Goal: Task Accomplishment & Management: Manage account settings

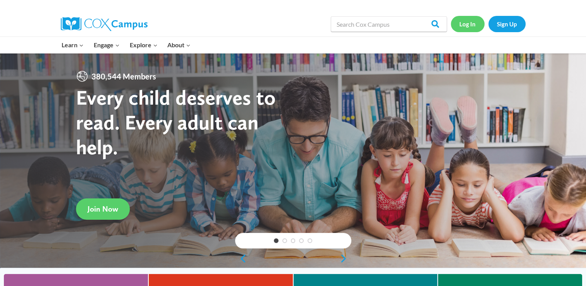
click at [464, 26] on link "Log In" at bounding box center [468, 24] width 34 height 16
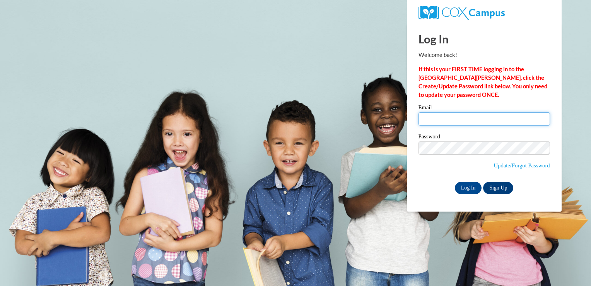
click at [443, 120] on input "Email" at bounding box center [485, 118] width 132 height 13
type input "[EMAIL_ADDRESS][DOMAIN_NAME]"
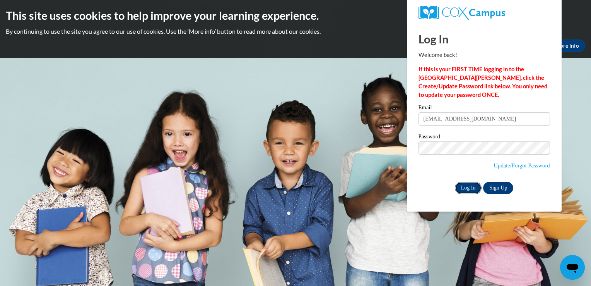
click at [468, 184] on input "Log In" at bounding box center [468, 188] width 27 height 12
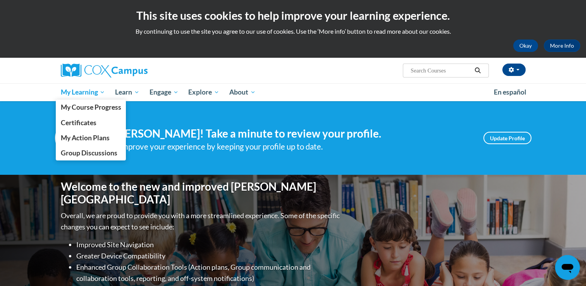
click at [87, 94] on span "My Learning" at bounding box center [82, 91] width 45 height 9
click at [87, 105] on span "My Course Progress" at bounding box center [90, 107] width 60 height 8
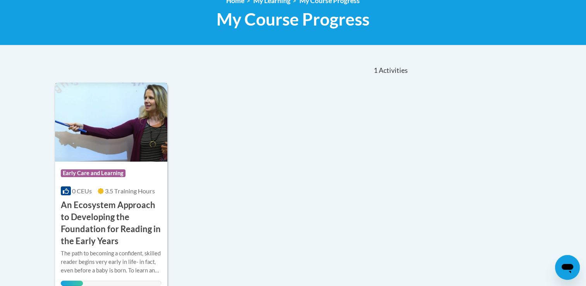
scroll to position [232, 0]
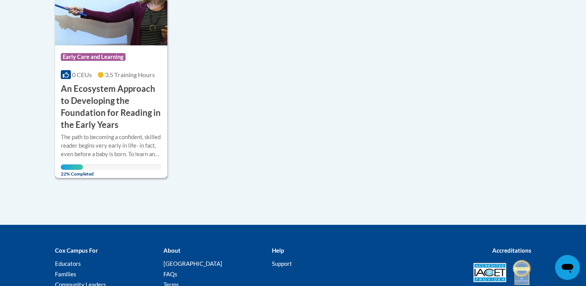
click at [108, 129] on h3 "An Ecosystem Approach to Developing the Foundation for Reading in the Early Yea…" at bounding box center [111, 107] width 101 height 48
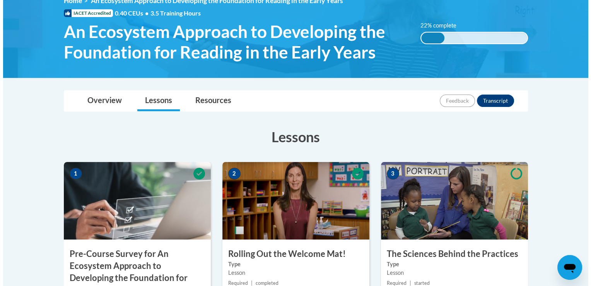
scroll to position [232, 0]
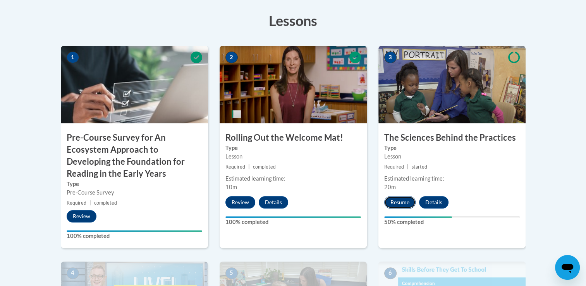
click at [398, 203] on button "Resume" at bounding box center [399, 202] width 31 height 12
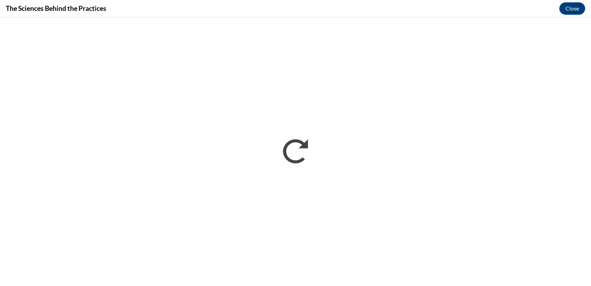
scroll to position [0, 0]
